Goal: Check status: Check status

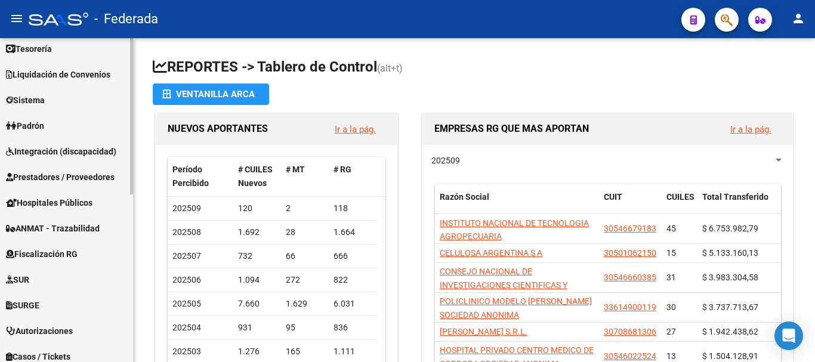
scroll to position [348, 0]
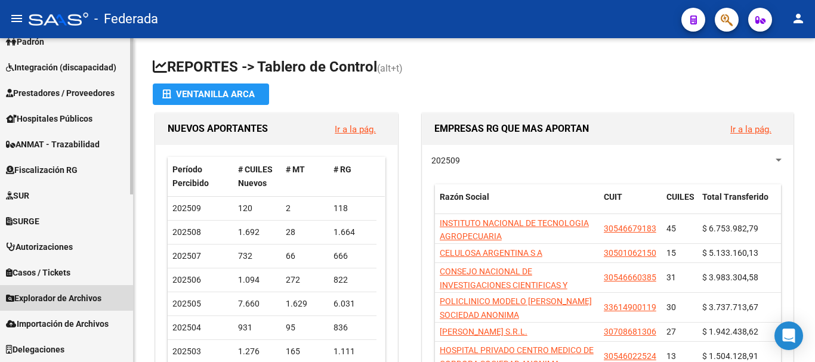
click at [63, 297] on span "Explorador de Archivos" at bounding box center [53, 298] width 95 height 13
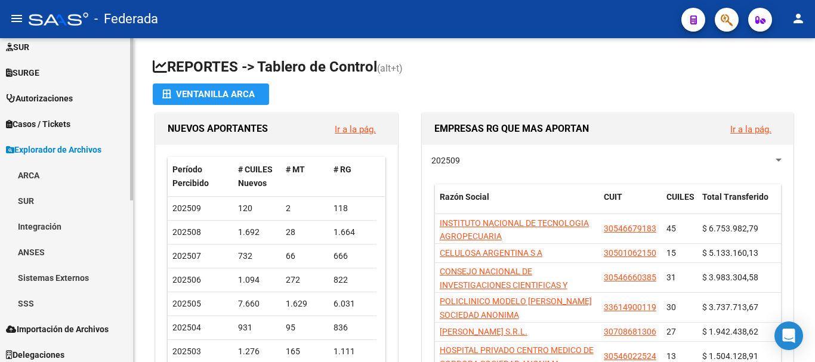
scroll to position [322, 0]
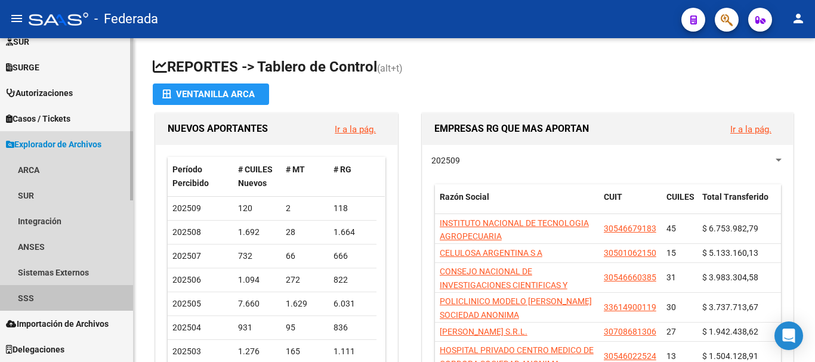
click at [43, 293] on link "SSS" at bounding box center [66, 298] width 133 height 26
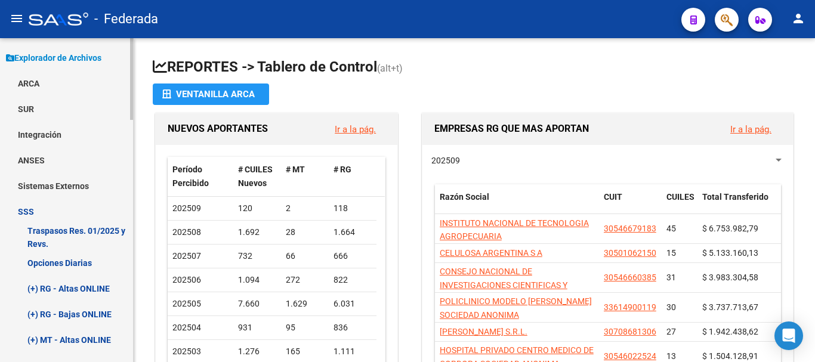
scroll to position [442, 0]
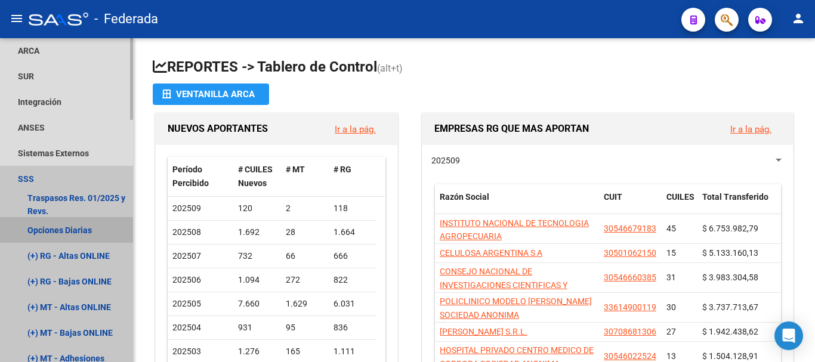
click at [57, 232] on link "Opciones Diarias" at bounding box center [66, 230] width 133 height 26
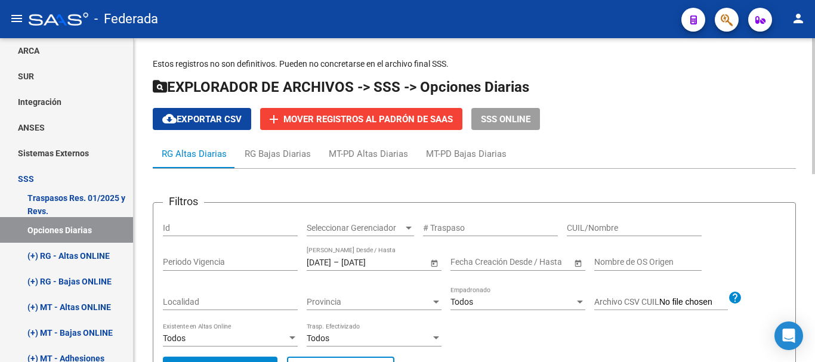
click at [574, 230] on input "CUIL/Nombre" at bounding box center [634, 228] width 135 height 10
paste input "20-34732853-8"
click at [619, 229] on input "20-34732853-8" at bounding box center [634, 228] width 135 height 10
click at [580, 227] on input "20-347328538" at bounding box center [634, 228] width 135 height 10
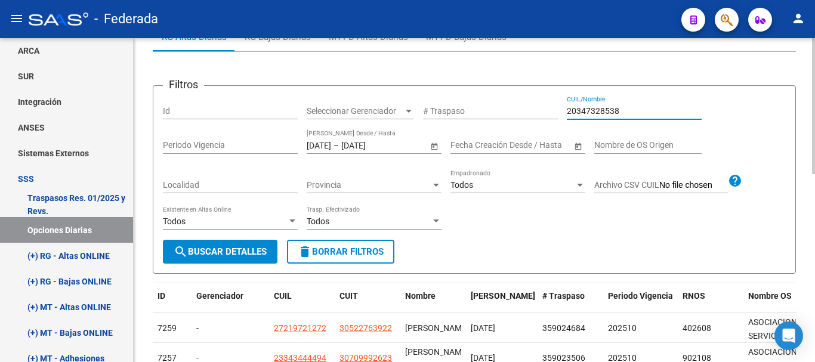
scroll to position [119, 0]
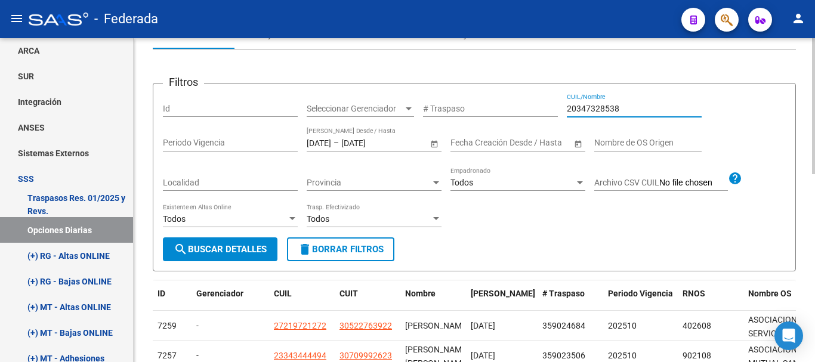
type input "20347328538"
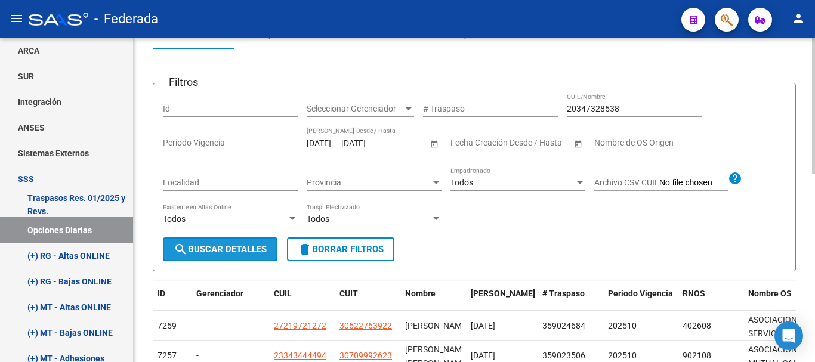
click at [220, 247] on span "search Buscar Detalles" at bounding box center [220, 249] width 93 height 11
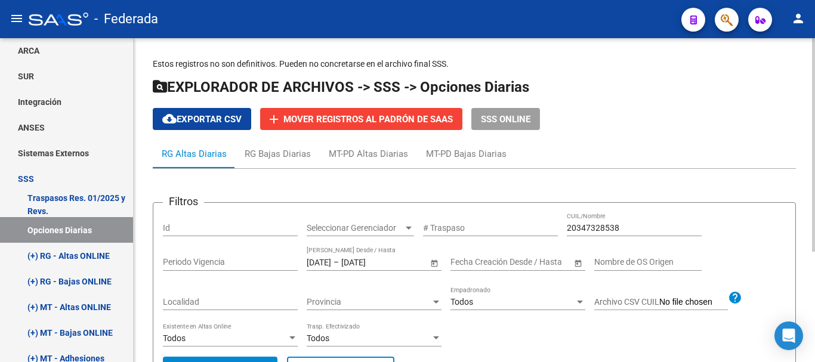
scroll to position [60, 0]
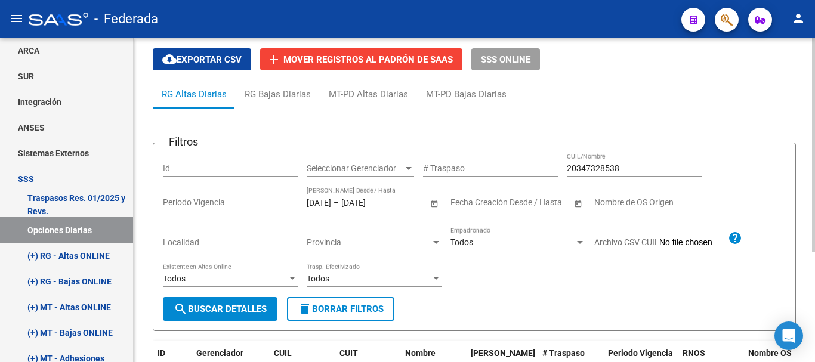
click at [327, 204] on input "[DATE]" at bounding box center [319, 203] width 24 height 10
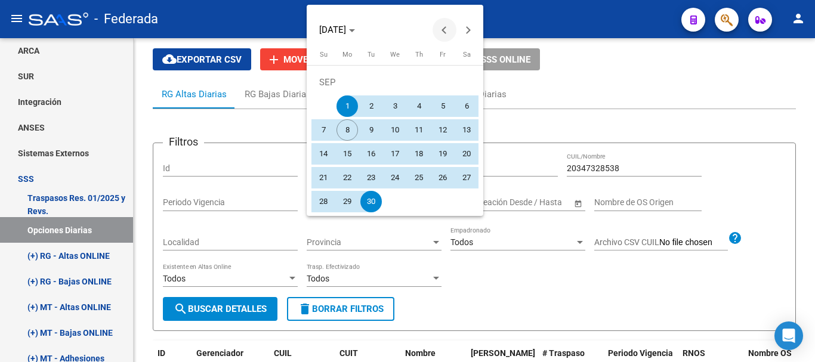
click at [443, 27] on span "Previous month" at bounding box center [445, 30] width 24 height 24
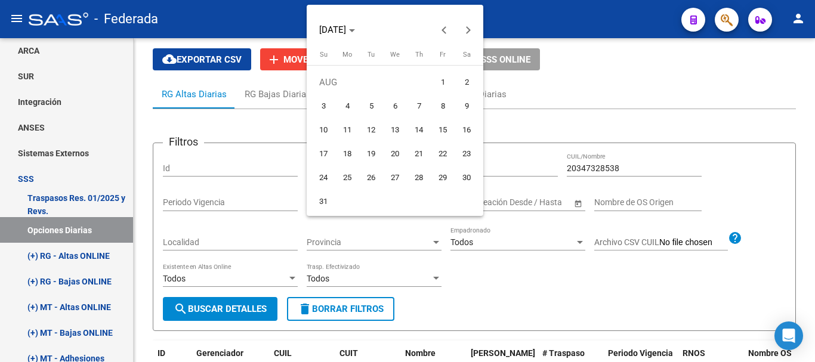
click at [434, 88] on span "1" at bounding box center [442, 82] width 21 height 21
type input "[DATE]"
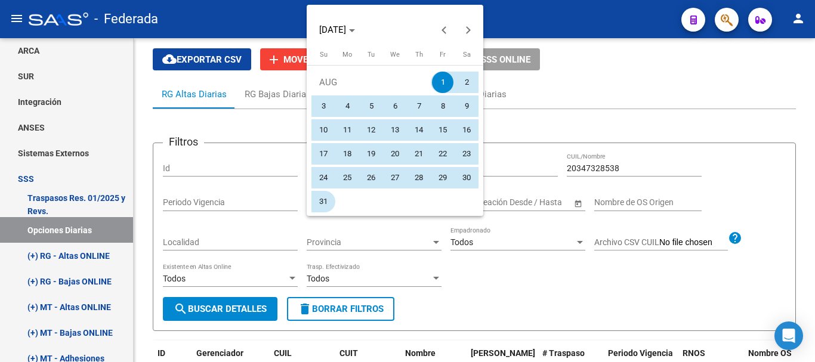
click at [320, 204] on span "31" at bounding box center [323, 201] width 21 height 21
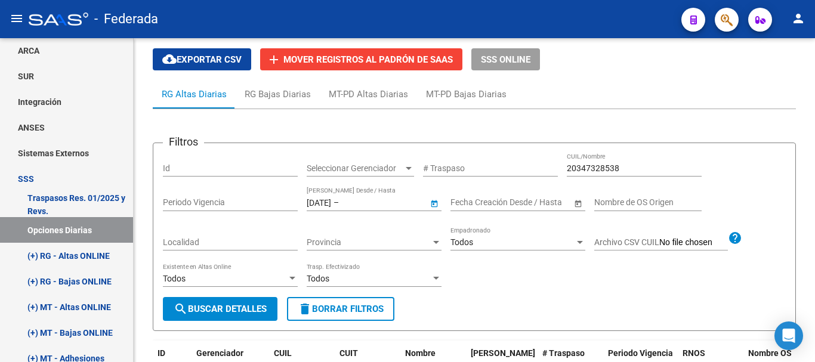
type input "[DATE]"
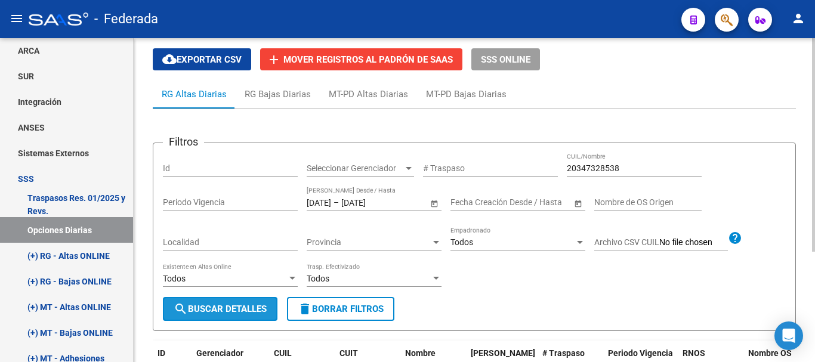
click at [235, 309] on span "search Buscar Detalles" at bounding box center [220, 309] width 93 height 11
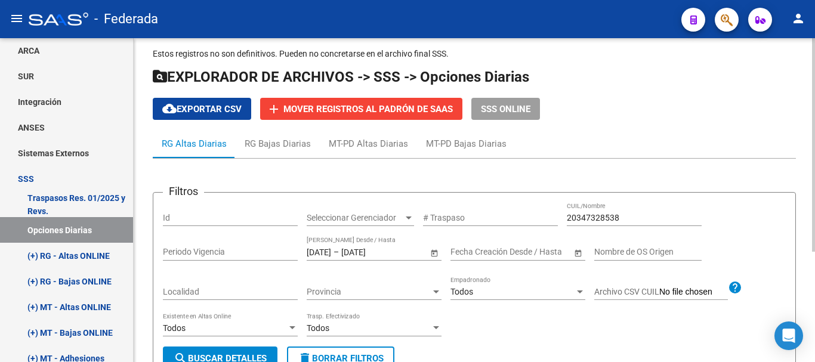
scroll to position [0, 0]
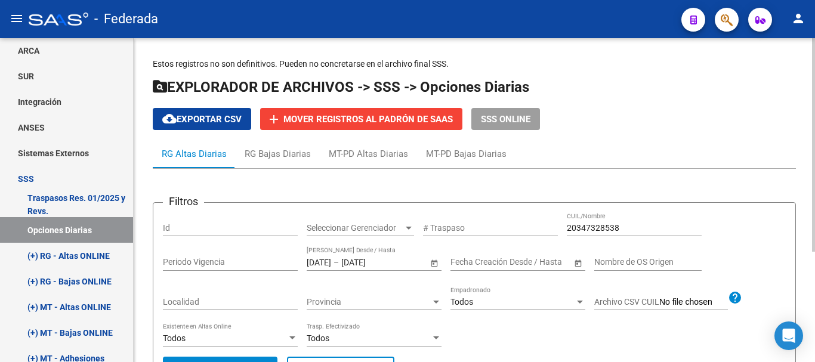
click at [390, 262] on input "[DATE]" at bounding box center [370, 262] width 58 height 10
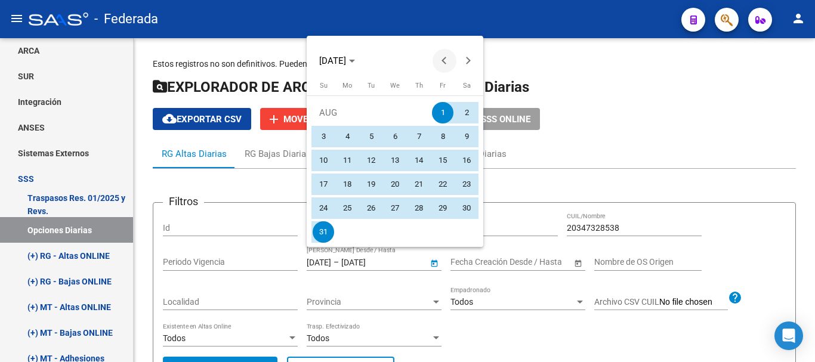
click at [440, 59] on span "Previous month" at bounding box center [445, 61] width 24 height 24
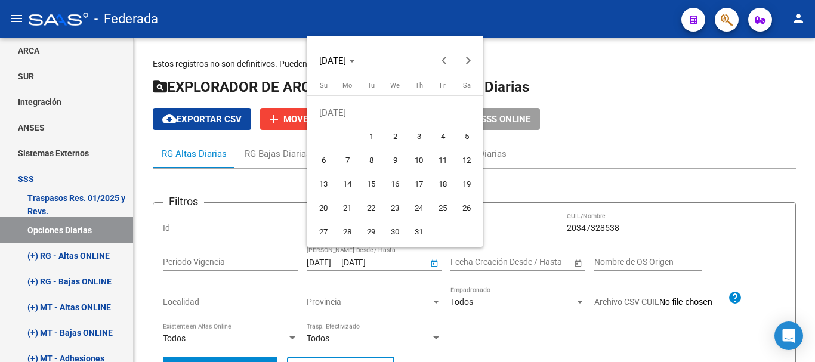
click at [367, 134] on span "1" at bounding box center [370, 136] width 21 height 21
type input "[DATE]"
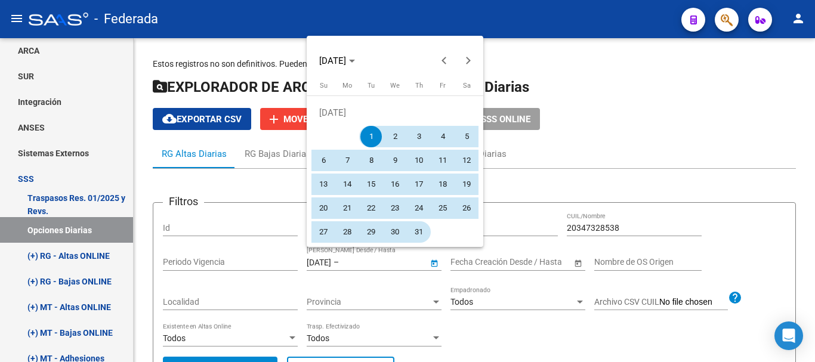
click at [414, 233] on span "31" at bounding box center [418, 231] width 21 height 21
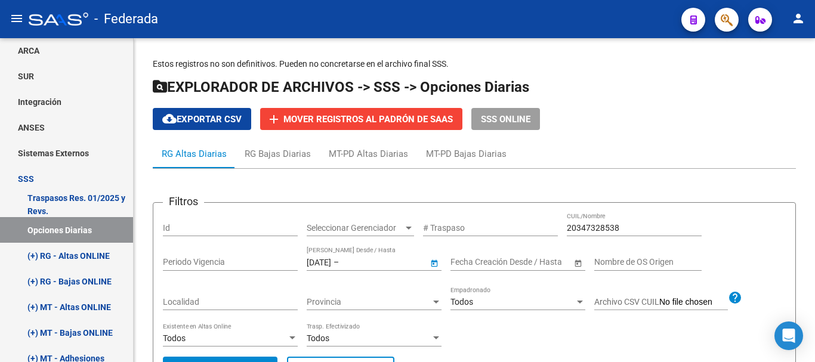
type input "[DATE]"
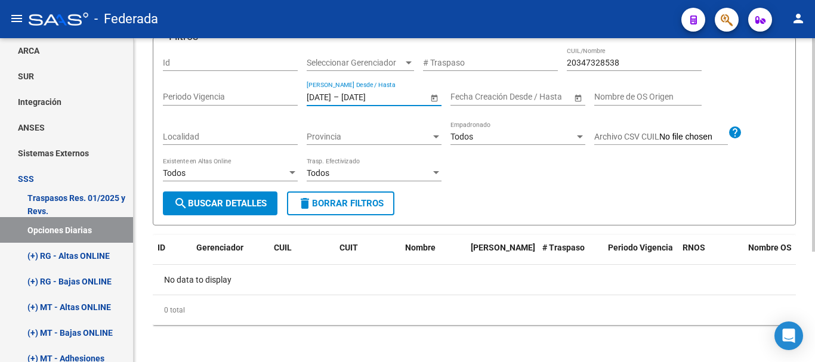
scroll to position [167, 0]
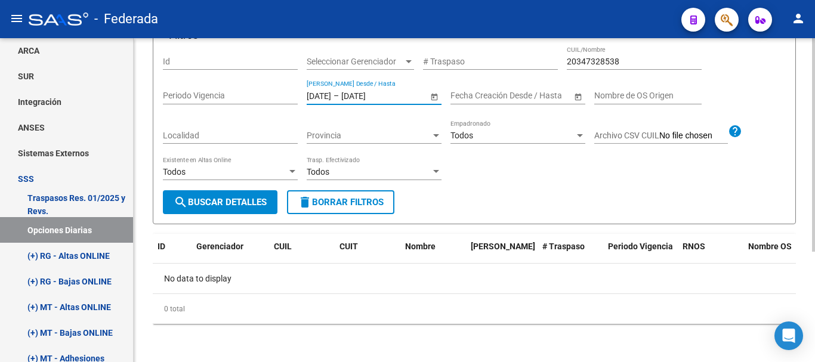
click at [247, 205] on span "search Buscar Detalles" at bounding box center [220, 202] width 93 height 11
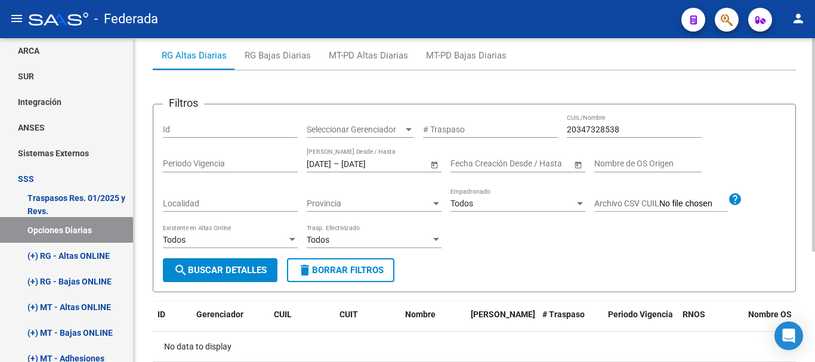
scroll to position [0, 0]
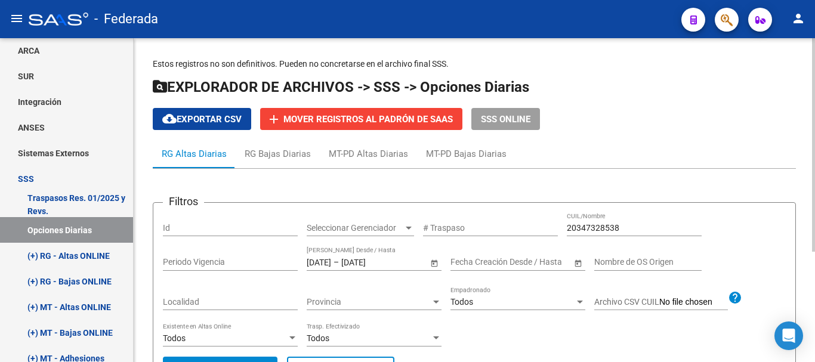
click at [367, 261] on input "[DATE]" at bounding box center [370, 262] width 58 height 10
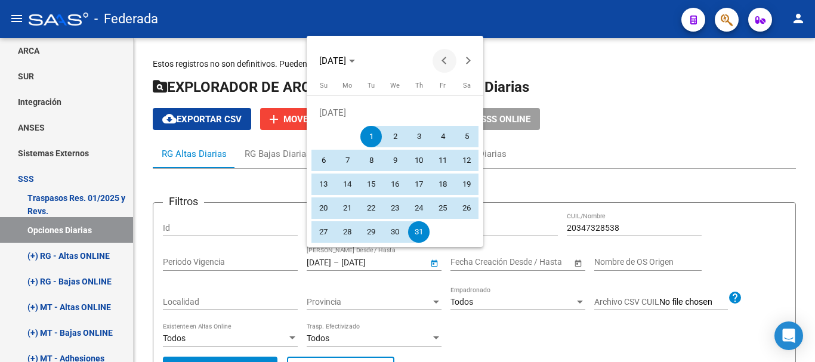
click at [438, 61] on span "Previous month" at bounding box center [445, 61] width 24 height 24
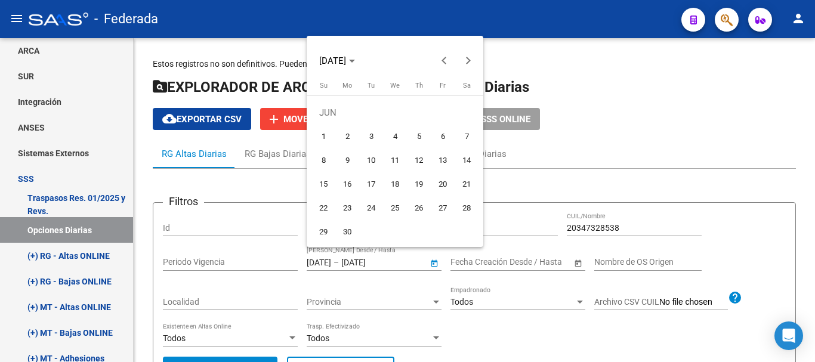
click at [326, 136] on span "1" at bounding box center [323, 136] width 21 height 21
type input "[DATE]"
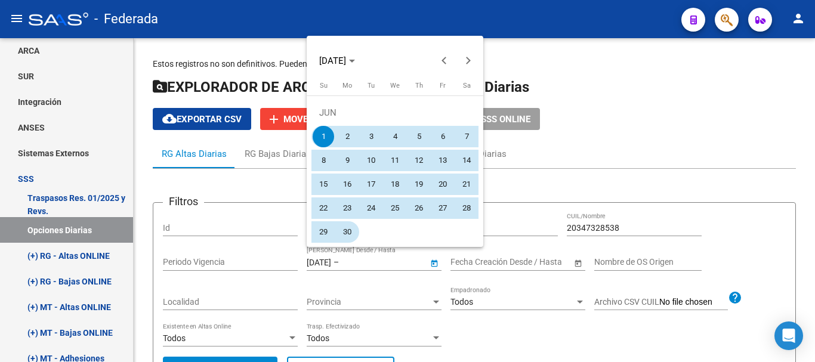
click at [348, 230] on span "30" at bounding box center [347, 231] width 21 height 21
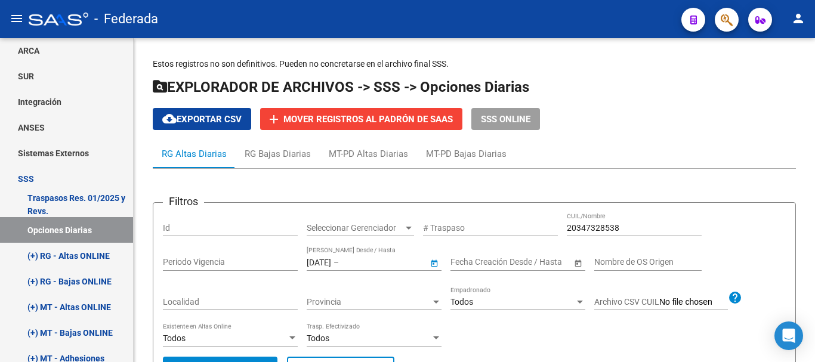
type input "[DATE]"
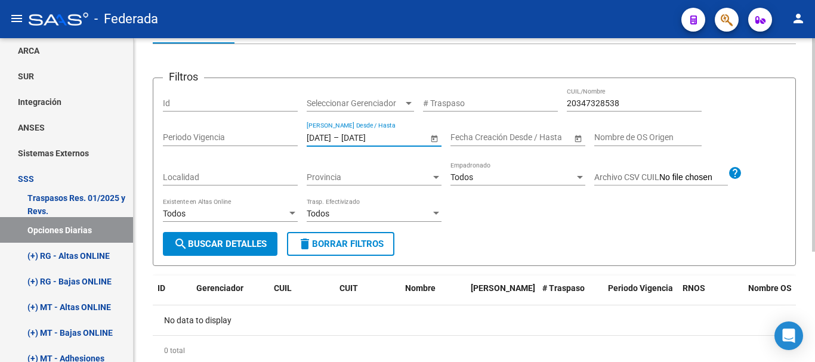
scroll to position [167, 0]
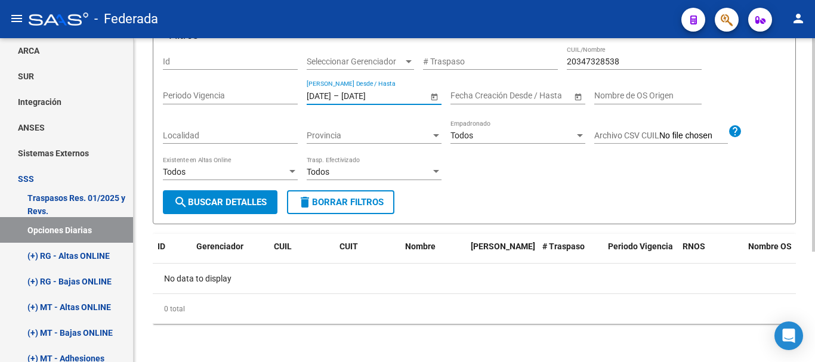
click at [208, 208] on span "search Buscar Detalles" at bounding box center [220, 202] width 93 height 11
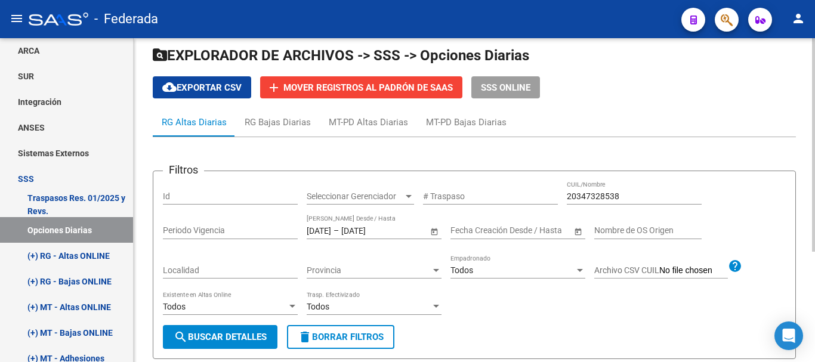
scroll to position [60, 0]
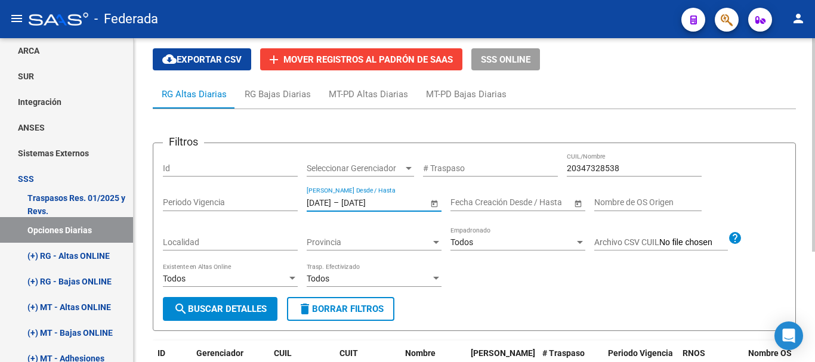
click at [331, 205] on input "[DATE]" at bounding box center [319, 203] width 24 height 10
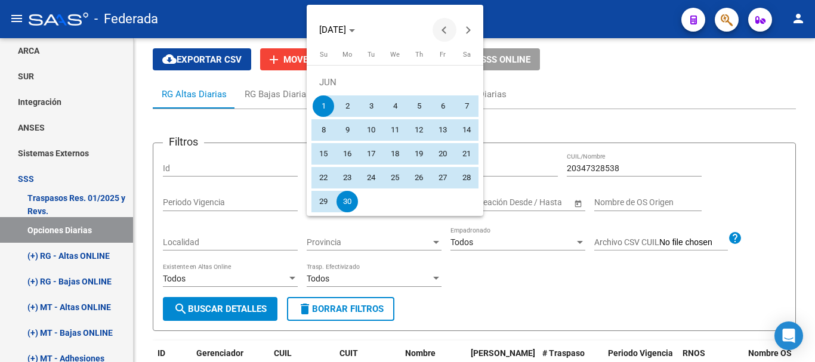
click at [442, 32] on span "Previous month" at bounding box center [445, 30] width 24 height 24
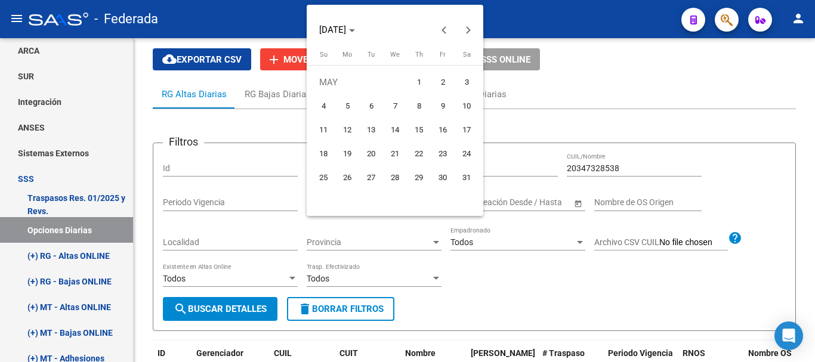
click at [415, 83] on span "1" at bounding box center [418, 82] width 21 height 21
type input "[DATE]"
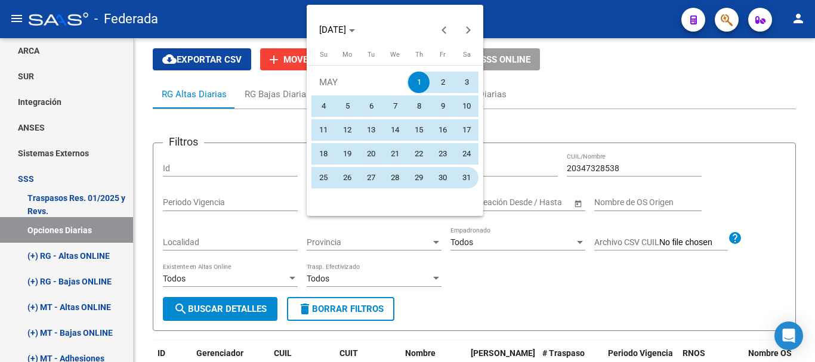
click at [466, 183] on span "31" at bounding box center [466, 177] width 21 height 21
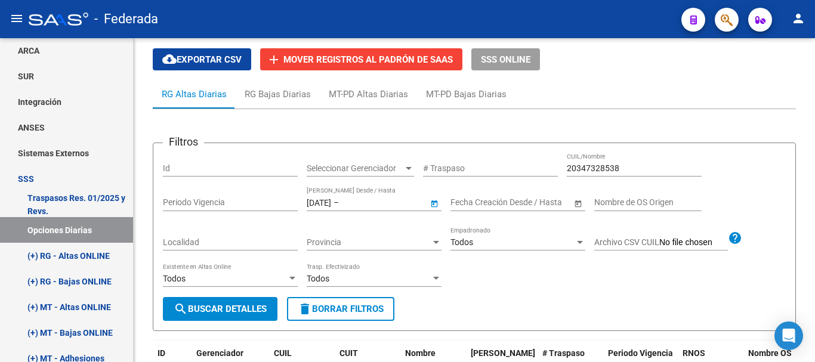
type input "[DATE]"
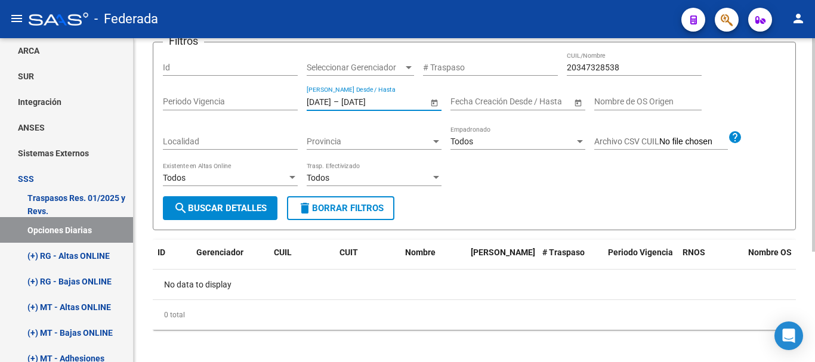
scroll to position [167, 0]
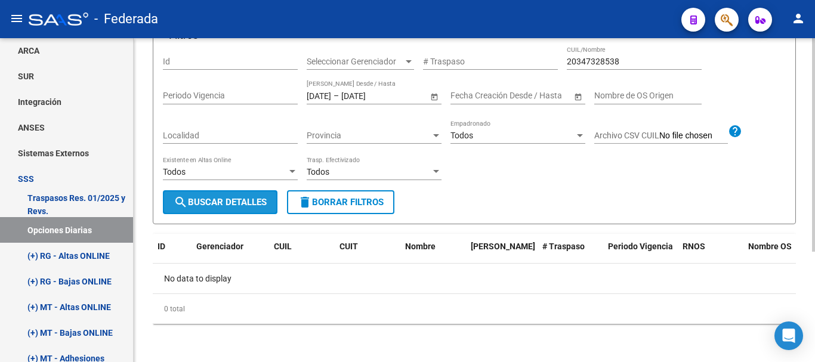
click at [240, 205] on span "search Buscar Detalles" at bounding box center [220, 202] width 93 height 11
